Goal: Task Accomplishment & Management: Complete application form

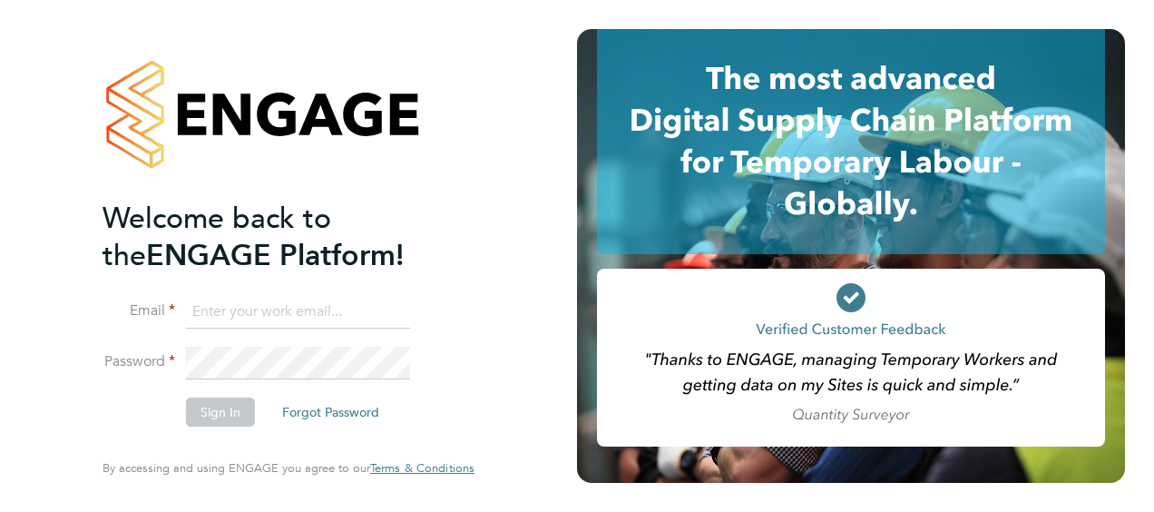
type input "[EMAIL_ADDRESS][DOMAIN_NAME]"
click at [220, 410] on button "Sign In" at bounding box center [220, 411] width 69 height 29
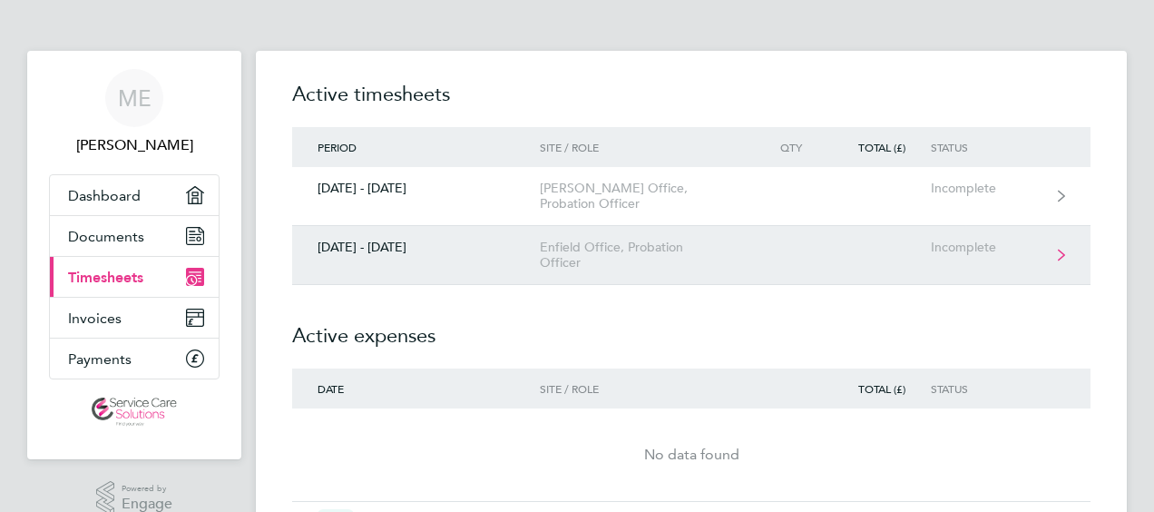
click at [581, 250] on div "Enfield Office, Probation Officer" at bounding box center [644, 255] width 208 height 31
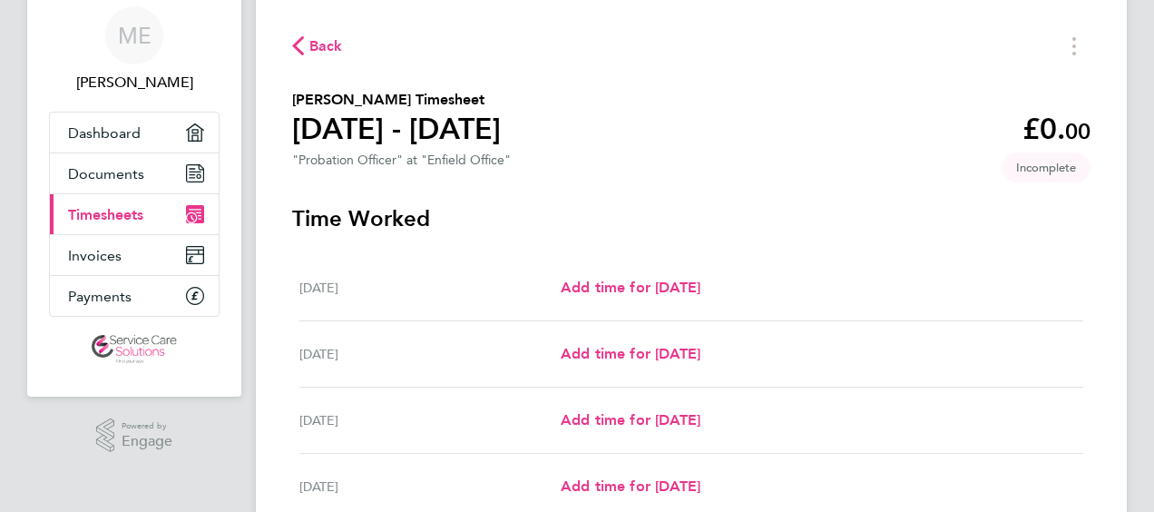
scroll to position [91, 0]
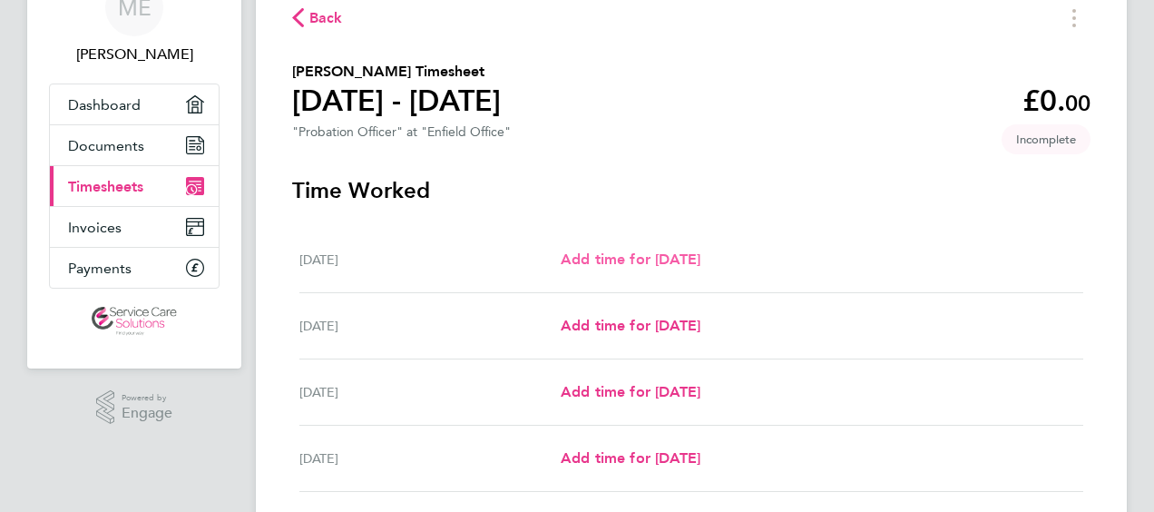
click at [618, 266] on span "Add time for Mon 22 Sep" at bounding box center [631, 258] width 140 height 17
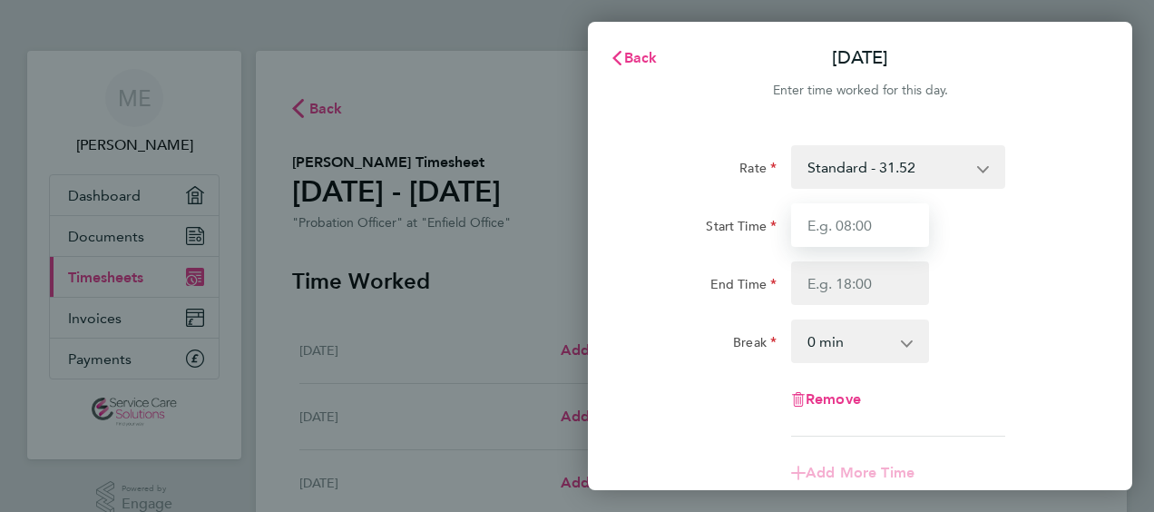
click at [818, 226] on input "Start Time" at bounding box center [860, 225] width 138 height 44
type input "07:00"
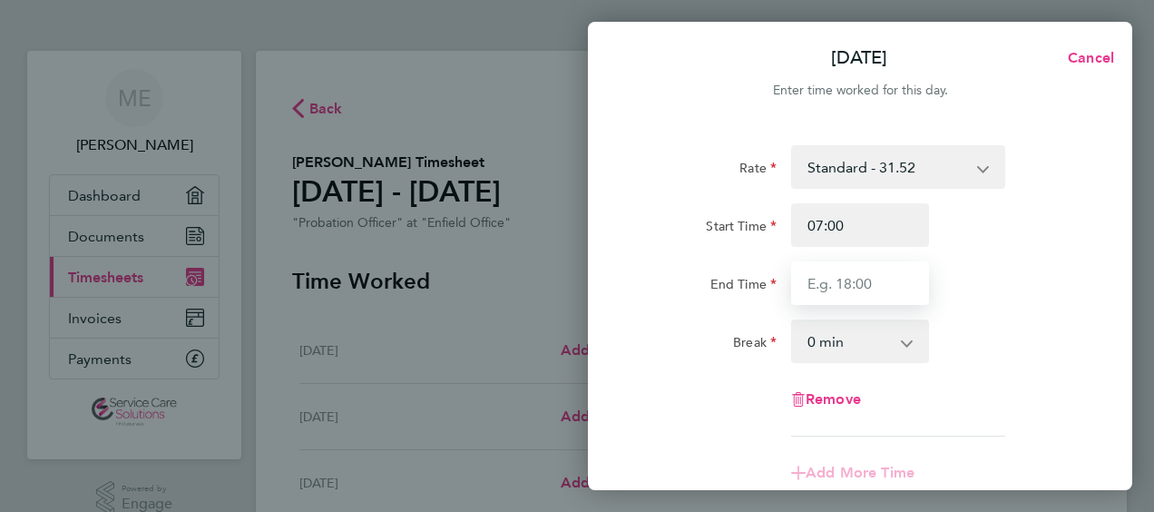
click at [841, 286] on input "End Time" at bounding box center [860, 283] width 138 height 44
type input "18:00"
click at [830, 332] on select "0 min 15 min 30 min 45 min 60 min 75 min 90 min" at bounding box center [849, 341] width 113 height 40
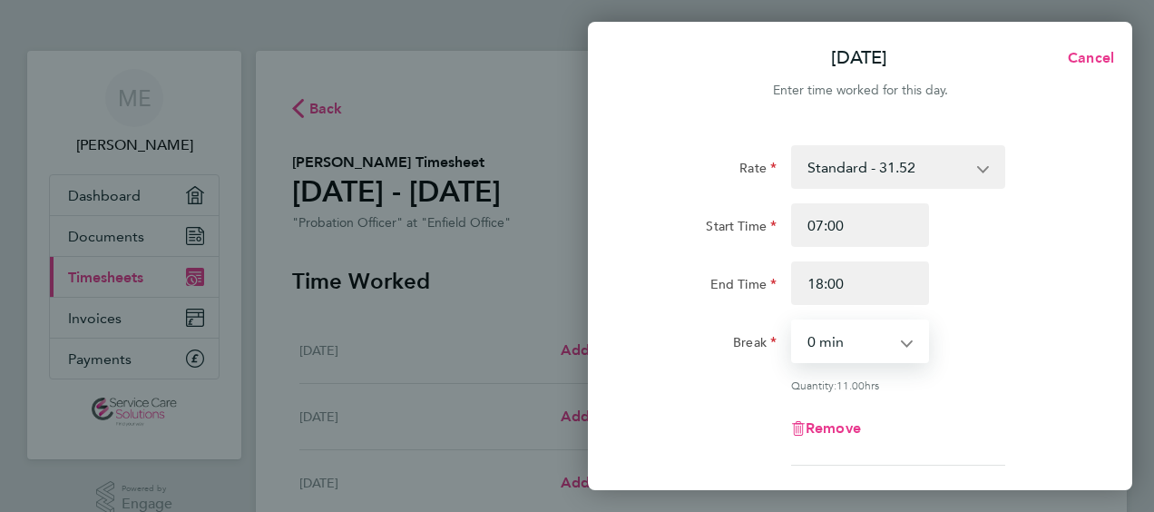
select select "30"
click at [793, 321] on select "0 min 15 min 30 min 45 min 60 min 75 min 90 min" at bounding box center [849, 341] width 113 height 40
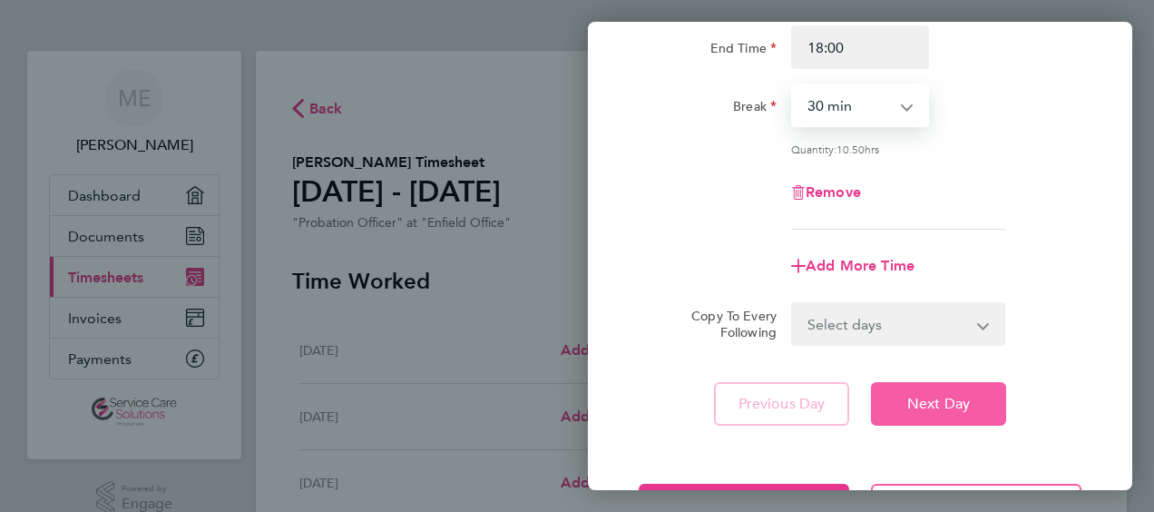
scroll to position [272, 0]
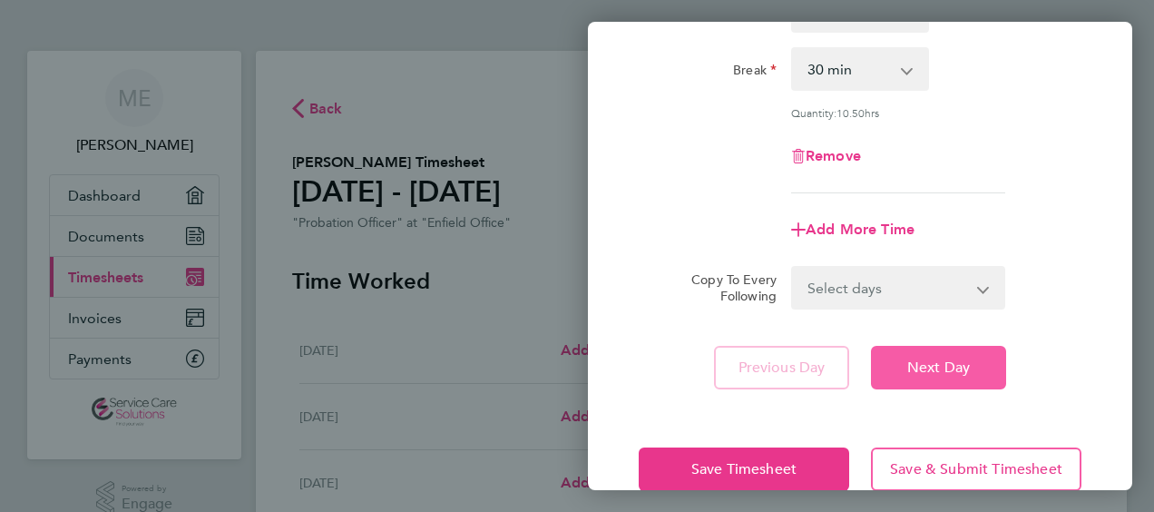
click at [913, 363] on span "Next Day" at bounding box center [938, 367] width 63 height 18
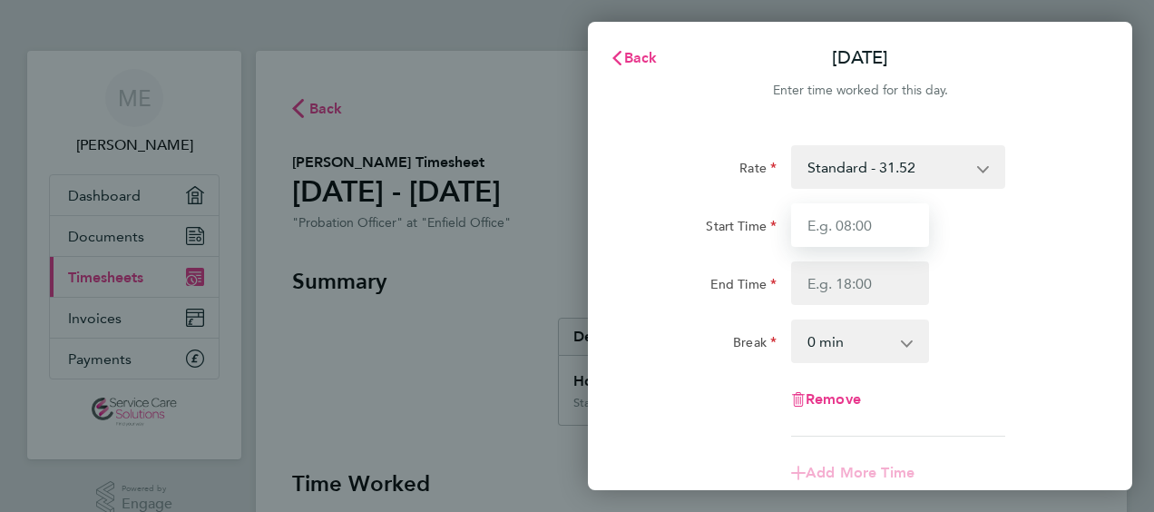
click at [841, 222] on input "Start Time" at bounding box center [860, 225] width 138 height 44
type input "07:00"
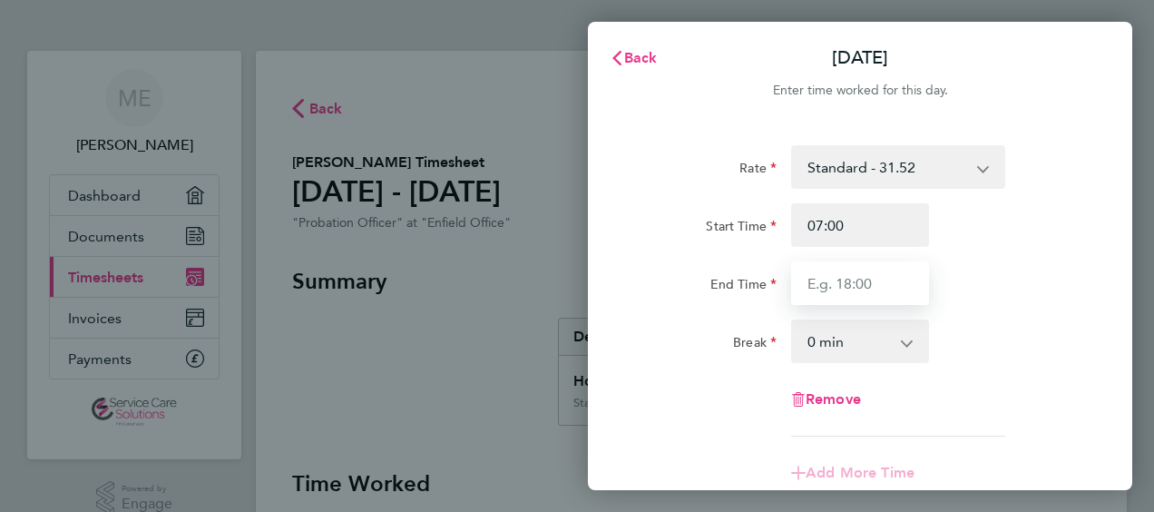
click at [851, 289] on input "End Time" at bounding box center [860, 283] width 138 height 44
type input "17:00"
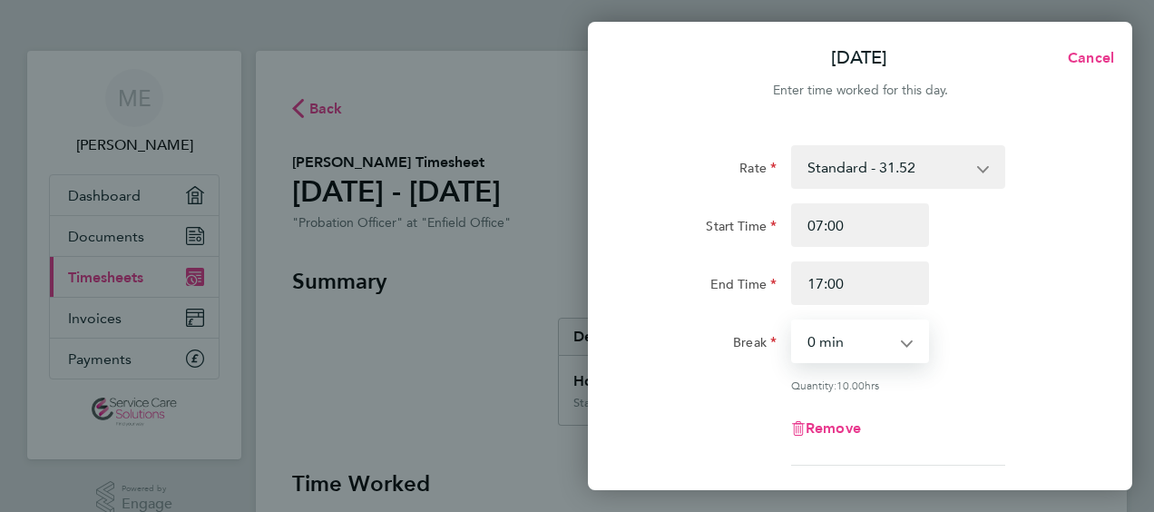
click at [817, 331] on select "0 min 15 min 30 min 45 min 60 min 75 min 90 min" at bounding box center [849, 341] width 113 height 40
select select "30"
click at [793, 321] on select "0 min 15 min 30 min 45 min 60 min 75 min 90 min" at bounding box center [849, 341] width 113 height 40
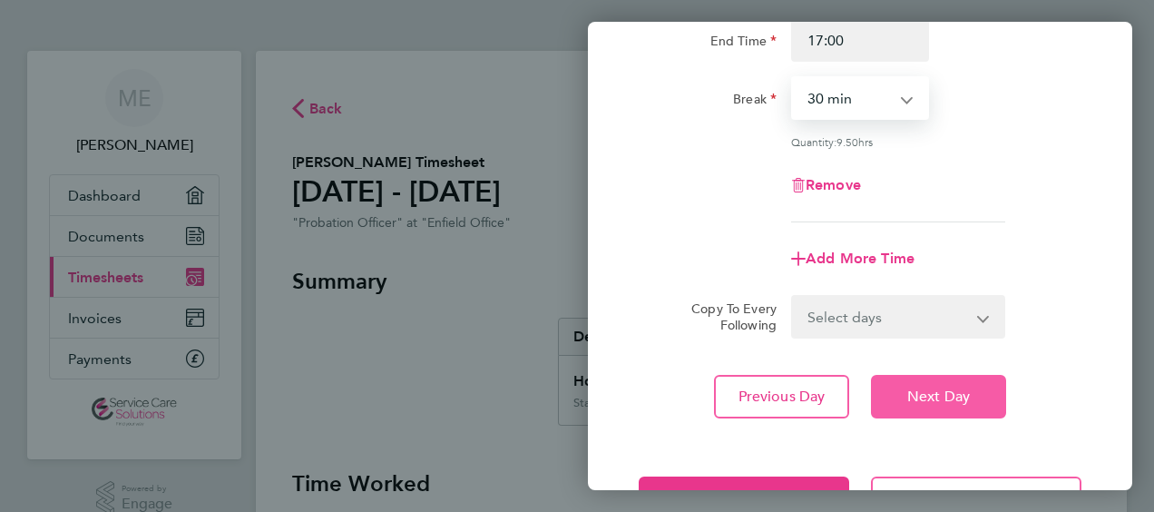
scroll to position [272, 0]
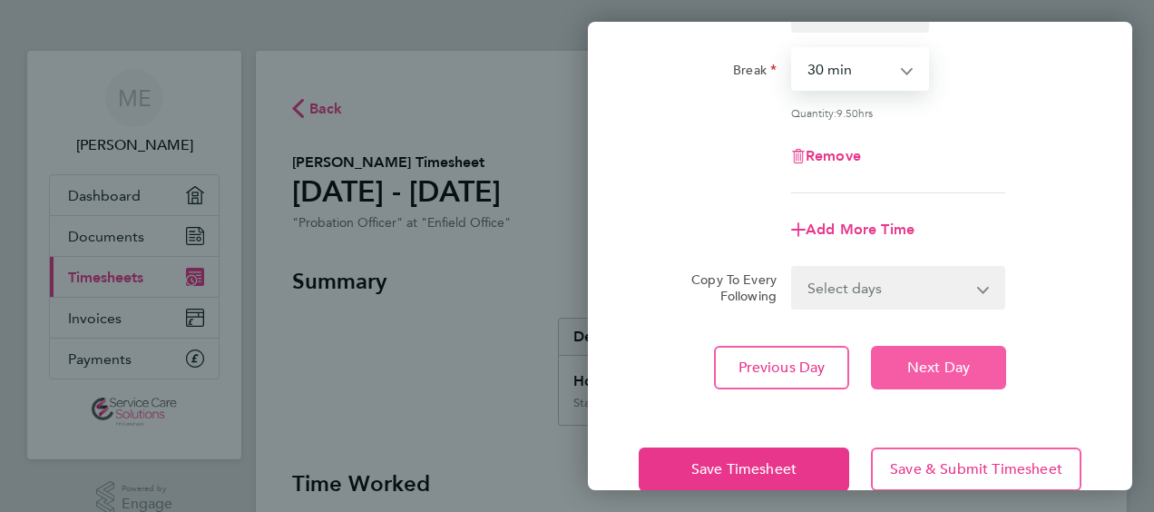
click at [935, 366] on span "Next Day" at bounding box center [938, 367] width 63 height 18
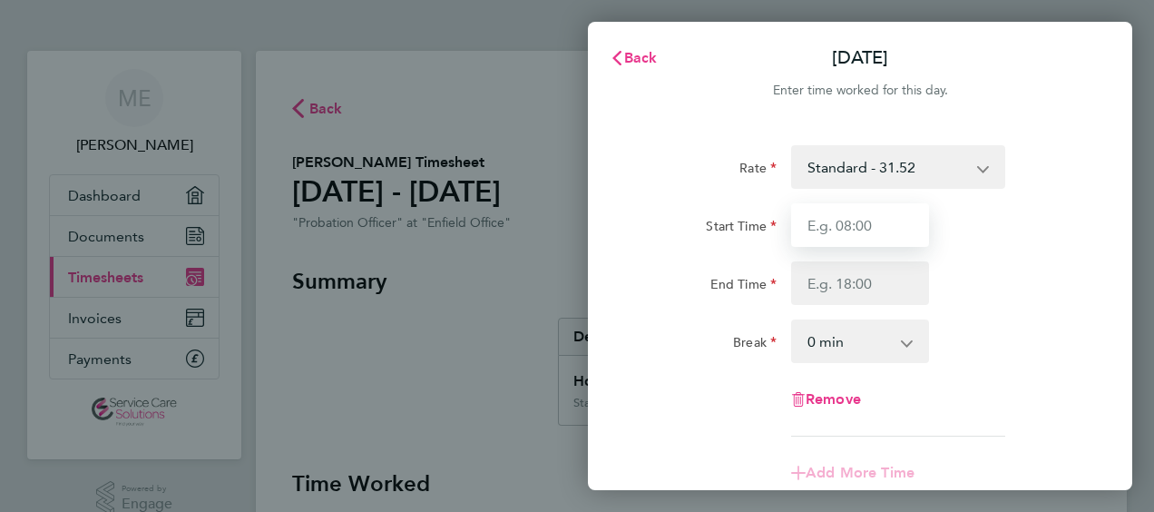
click at [834, 223] on input "Start Time" at bounding box center [860, 225] width 138 height 44
type input "07:00"
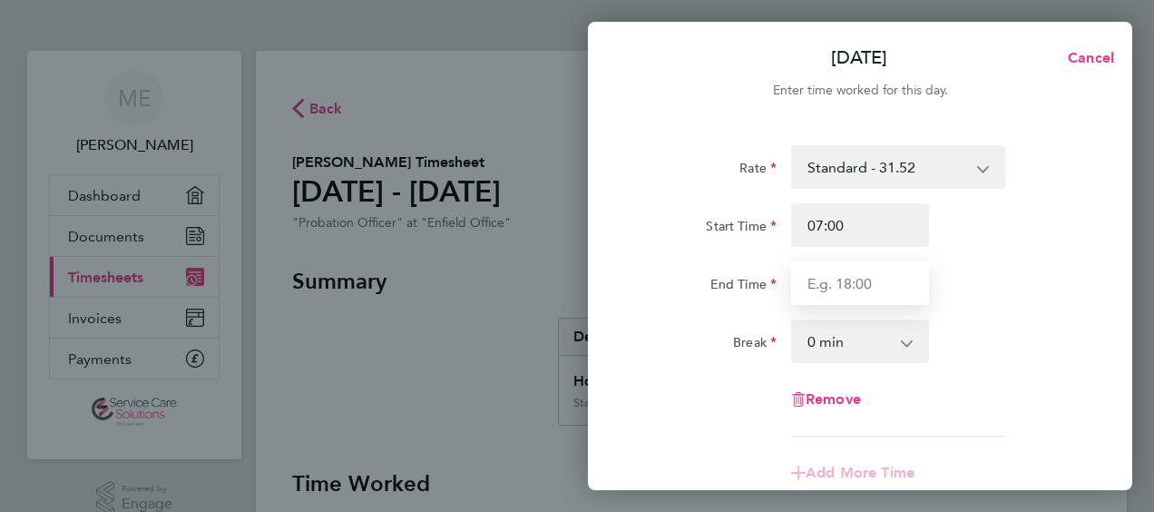
click at [826, 286] on input "End Time" at bounding box center [860, 283] width 138 height 44
type input "17:00"
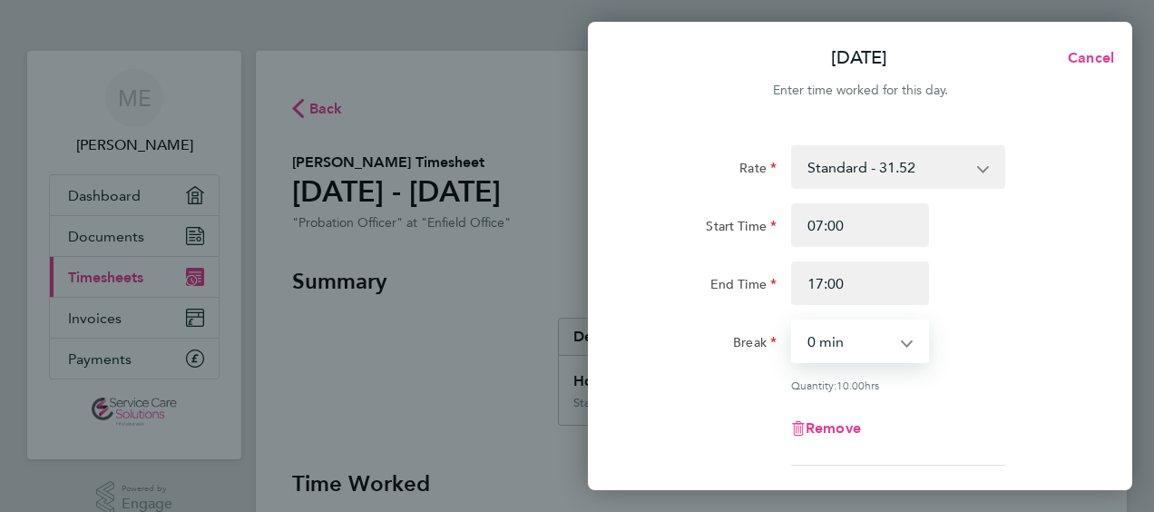
click at [840, 338] on select "0 min 15 min 30 min 45 min 60 min 75 min 90 min" at bounding box center [849, 341] width 113 height 40
select select "30"
click at [793, 321] on select "0 min 15 min 30 min 45 min 60 min 75 min 90 min" at bounding box center [849, 341] width 113 height 40
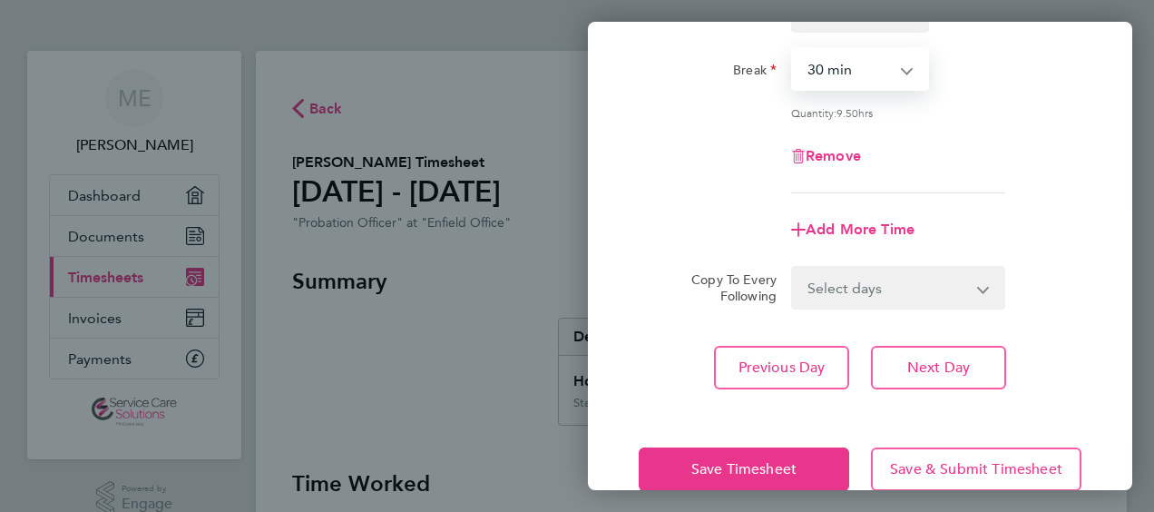
scroll to position [308, 0]
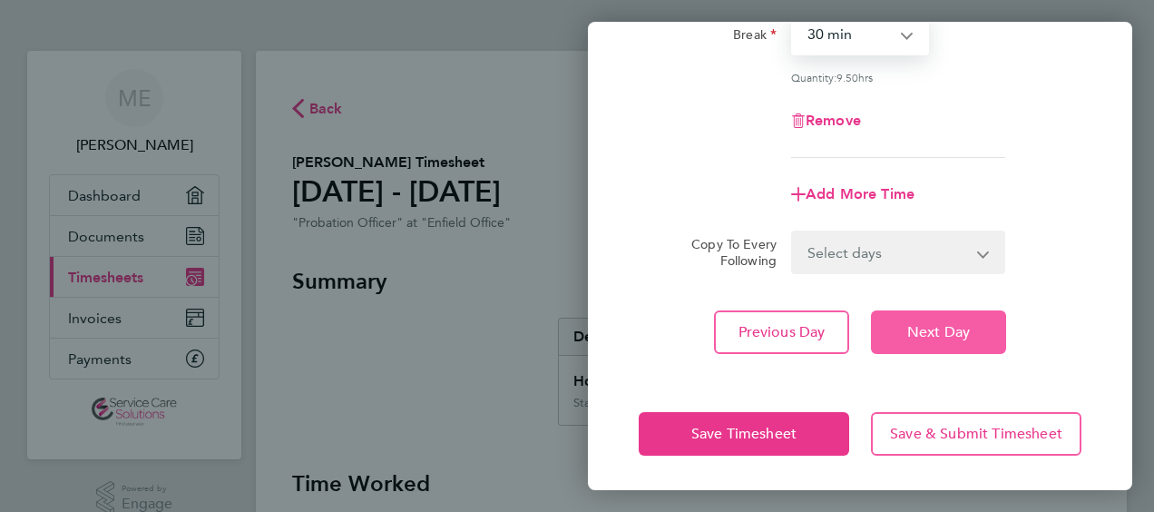
click at [916, 330] on span "Next Day" at bounding box center [938, 332] width 63 height 18
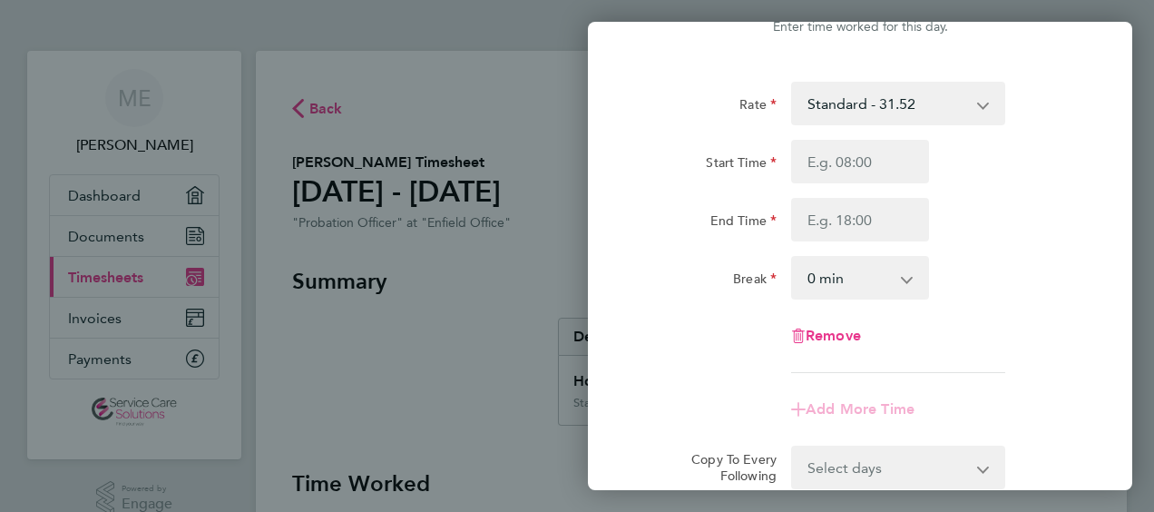
scroll to position [7, 0]
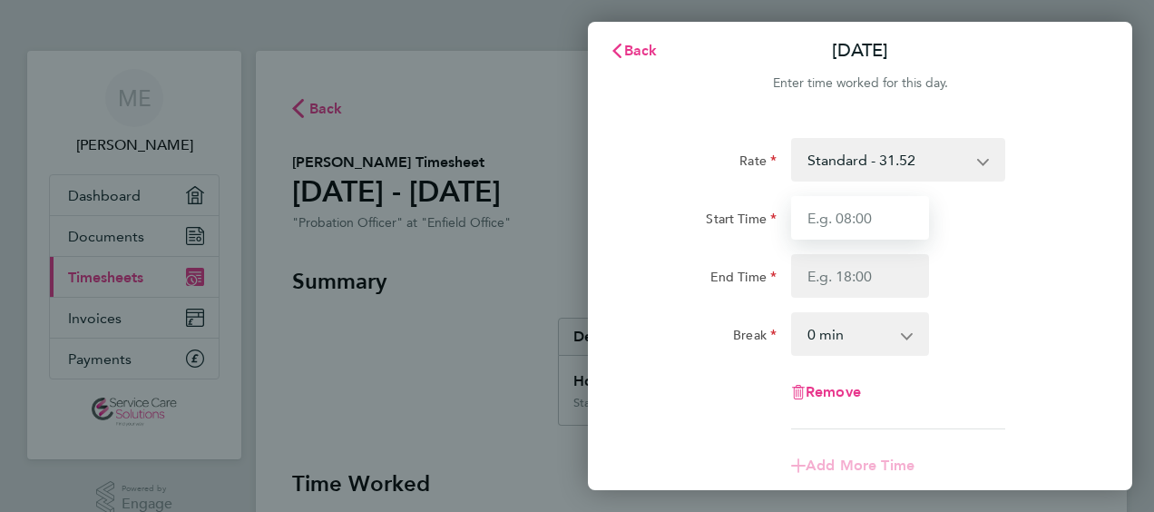
click at [809, 216] on input "Start Time" at bounding box center [860, 218] width 138 height 44
type input "07:00"
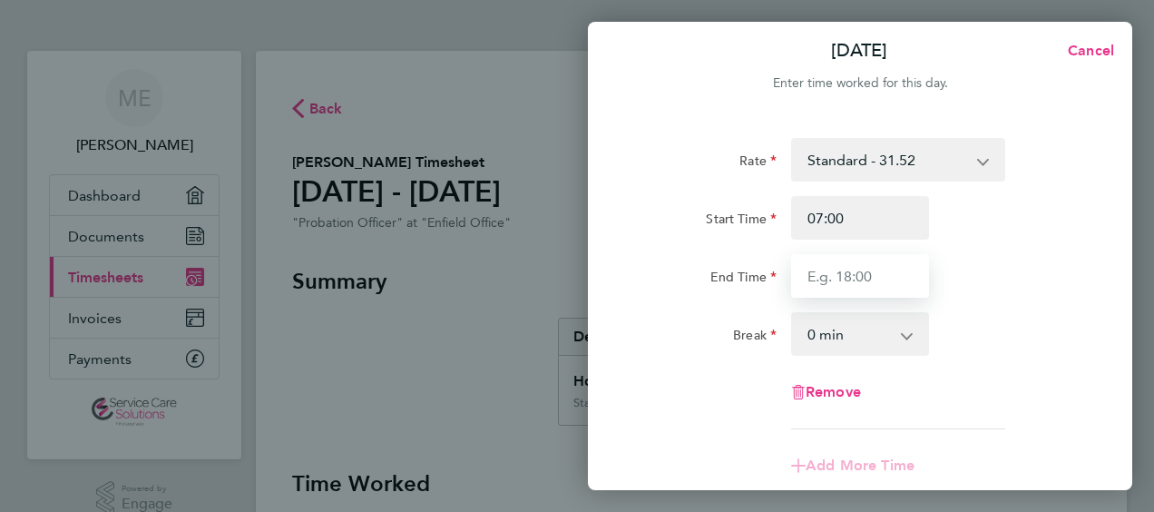
click at [838, 267] on input "End Time" at bounding box center [860, 276] width 138 height 44
type input "15:00"
click at [864, 335] on select "0 min 15 min 30 min 45 min 60 min 75 min 90 min" at bounding box center [849, 334] width 113 height 40
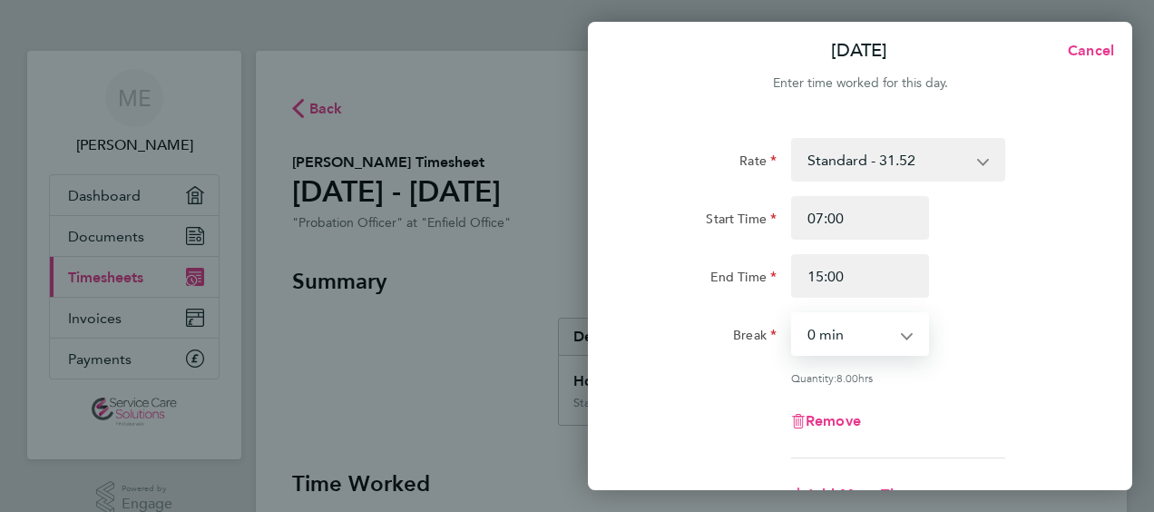
select select "30"
click at [793, 314] on select "0 min 15 min 30 min 45 min 60 min 75 min 90 min" at bounding box center [849, 334] width 113 height 40
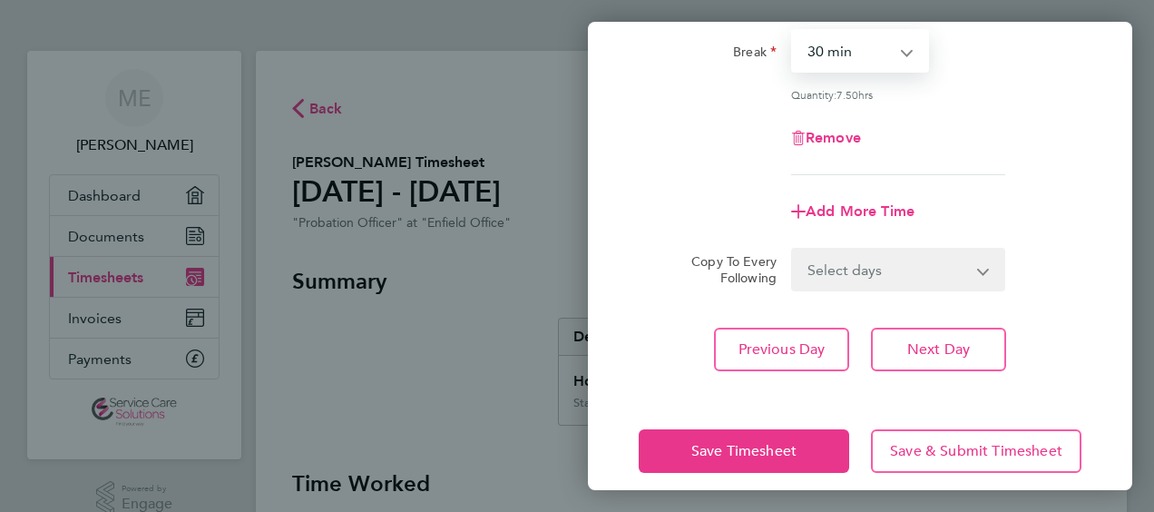
scroll to position [308, 0]
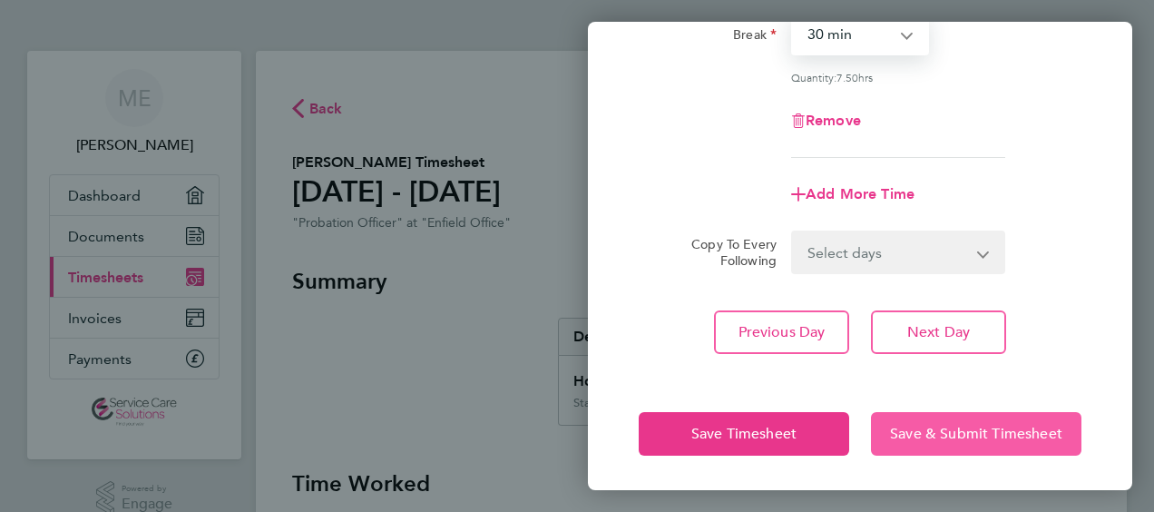
click at [941, 429] on span "Save & Submit Timesheet" at bounding box center [976, 434] width 172 height 18
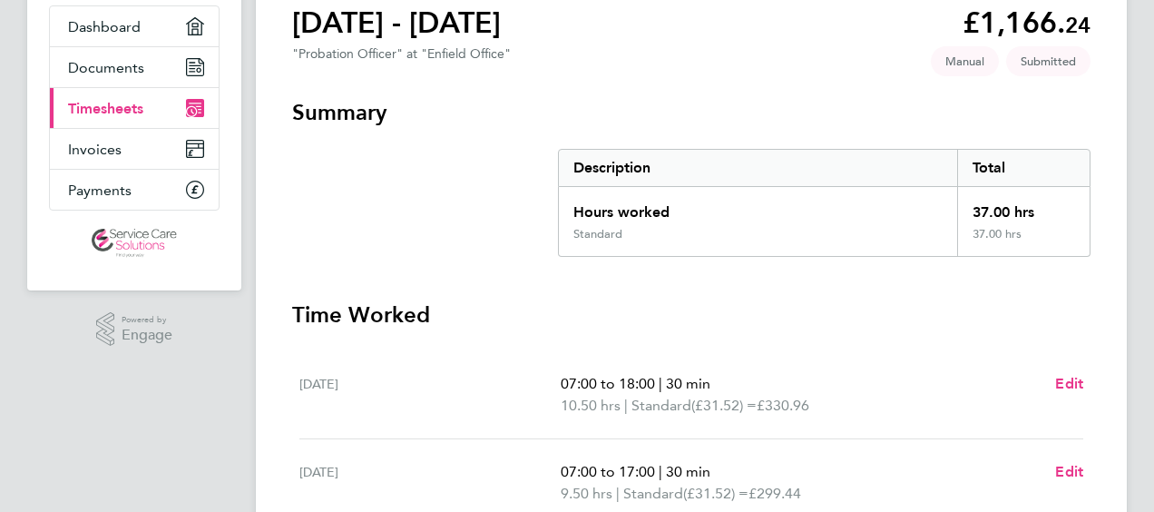
scroll to position [181, 0]
